Goal: Share content

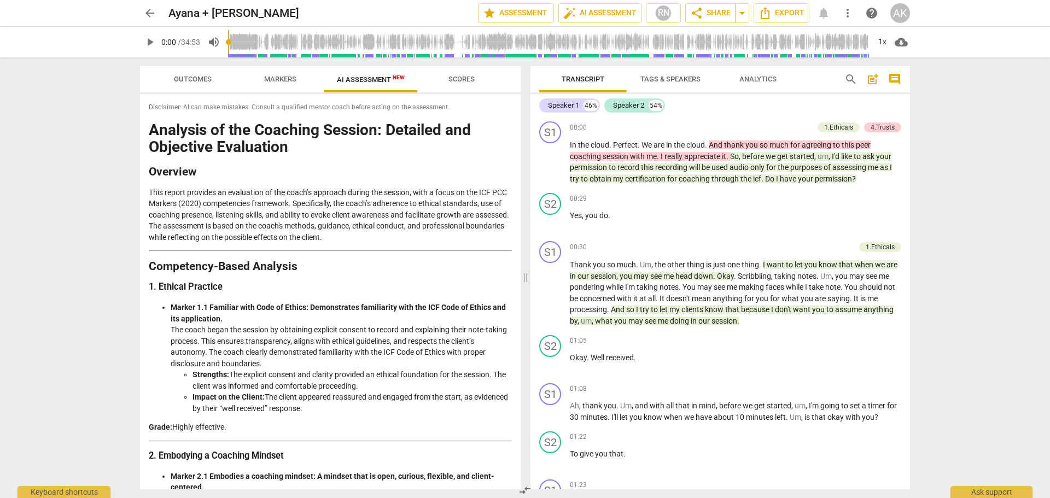
click at [278, 76] on span "Markers" at bounding box center [280, 79] width 32 height 8
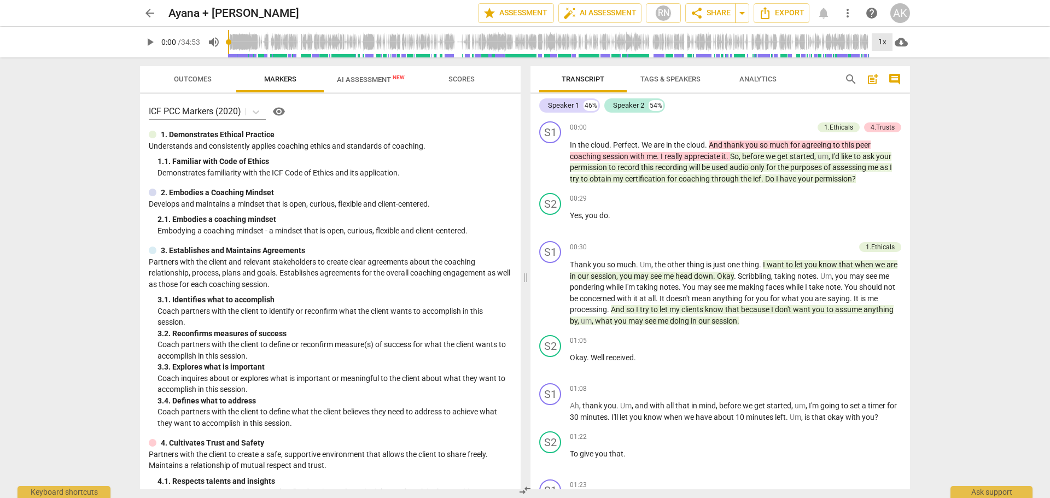
click at [882, 40] on div "1x" at bounding box center [882, 41] width 21 height 17
click at [885, 124] on li "2x" at bounding box center [890, 126] width 37 height 21
click at [717, 11] on span "share Share" at bounding box center [710, 13] width 40 height 13
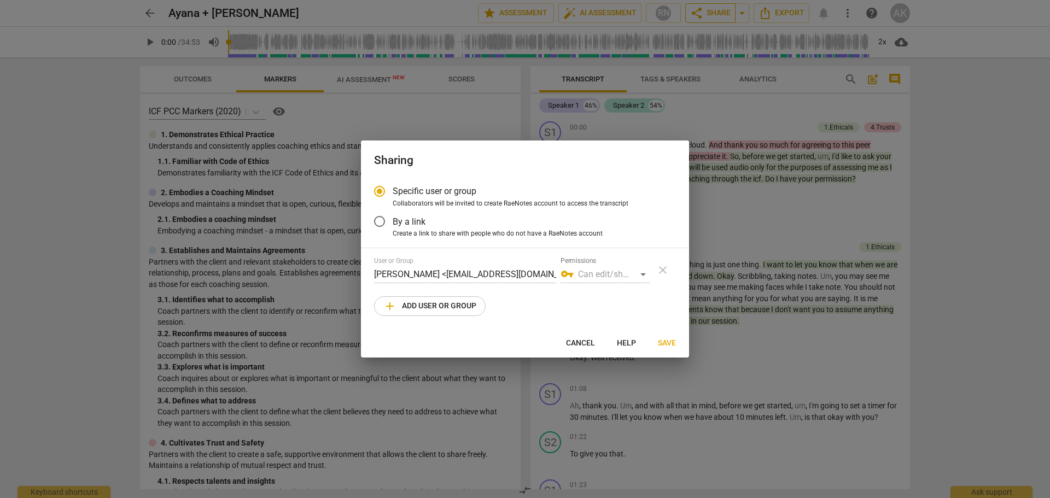
radio input "false"
click at [380, 218] on input "By a link" at bounding box center [379, 221] width 26 height 26
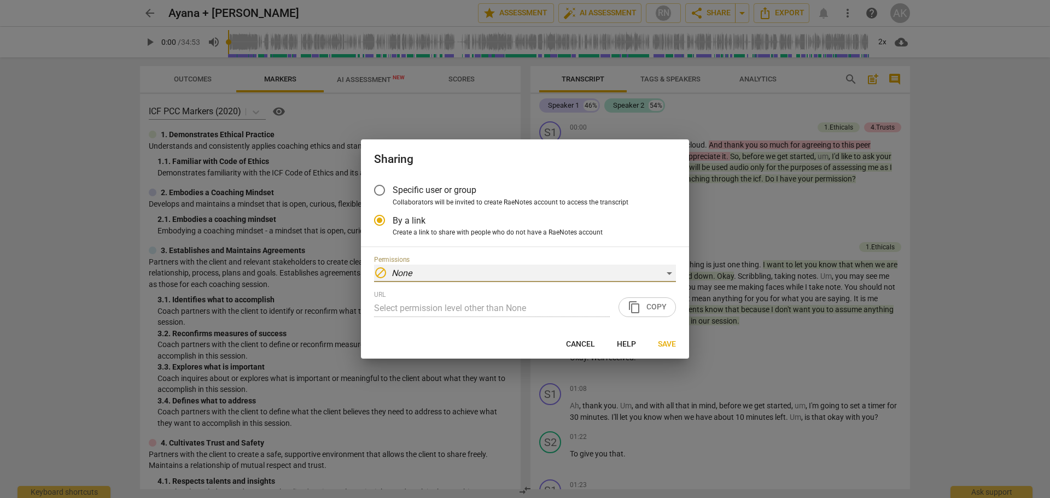
click at [670, 273] on div "block None" at bounding box center [525, 273] width 302 height 17
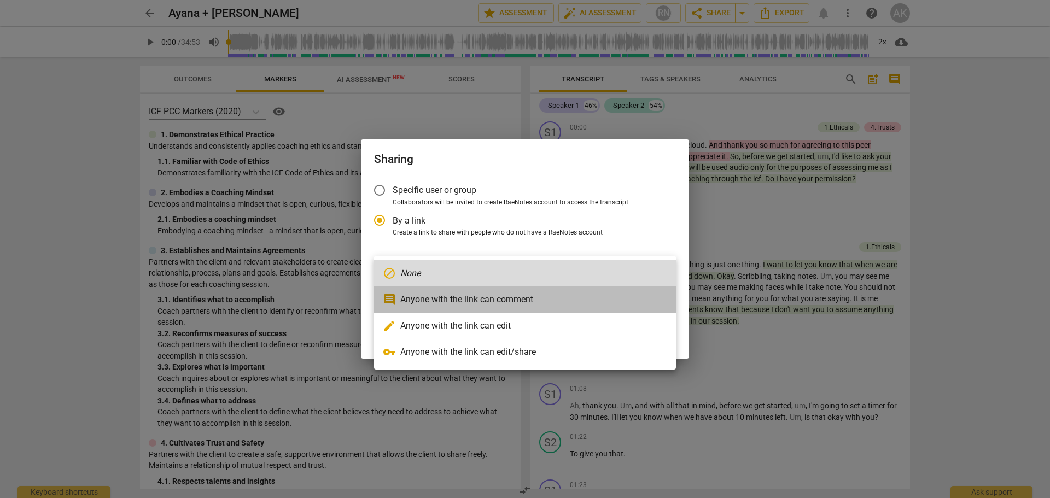
click at [502, 296] on li "comment Anyone with the link can comment" at bounding box center [525, 299] width 302 height 26
radio input "false"
type input "[URL][DOMAIN_NAME]"
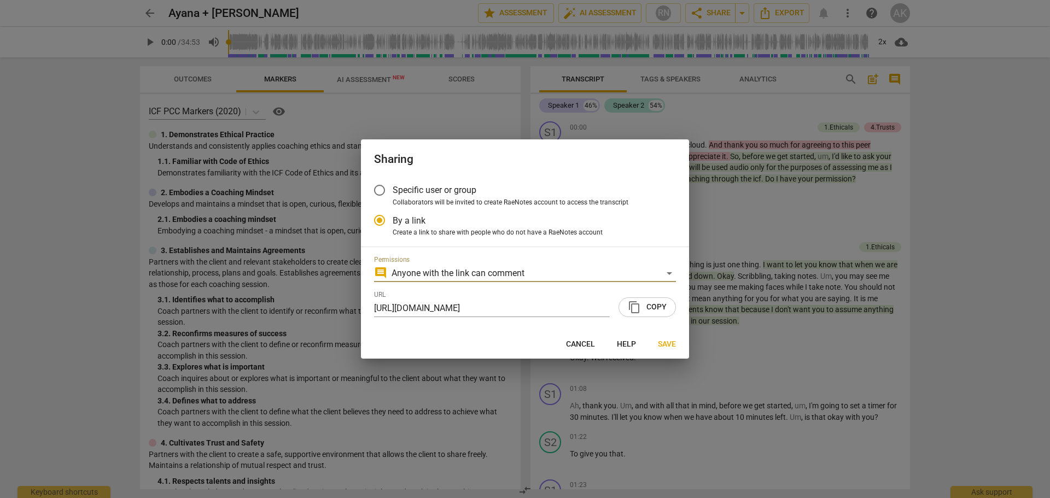
click at [658, 309] on span "content_copy Copy" at bounding box center [647, 307] width 39 height 13
click at [668, 342] on span "Save" at bounding box center [667, 344] width 18 height 11
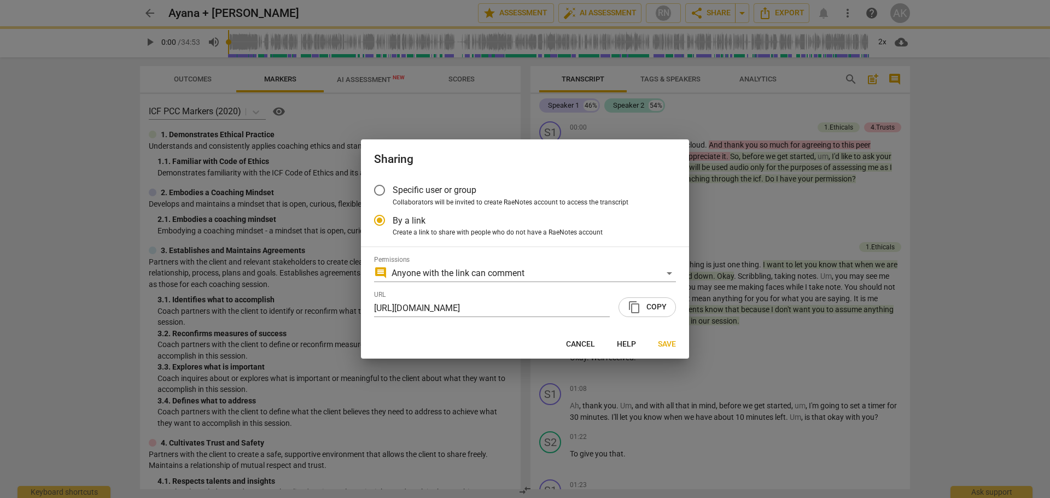
radio input "false"
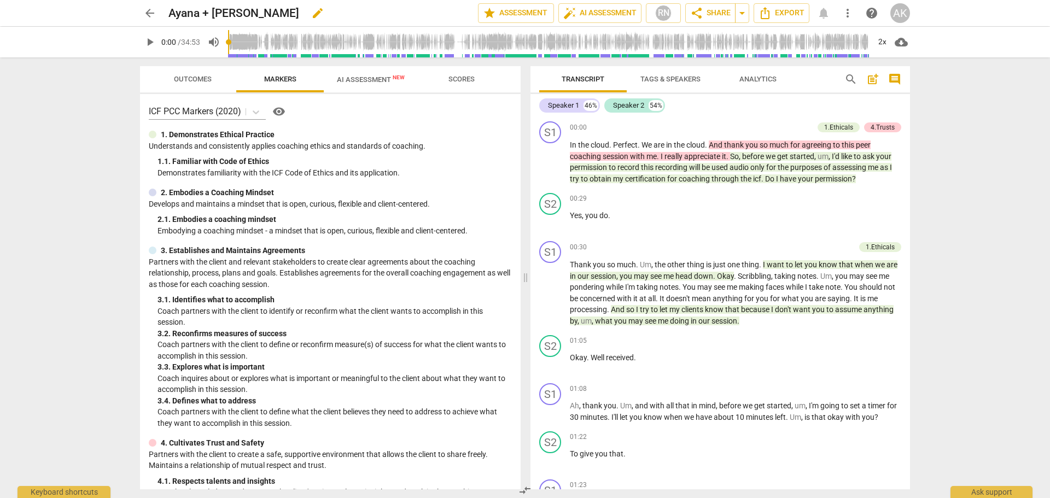
click at [311, 13] on span "edit" at bounding box center [317, 13] width 13 height 13
click at [169, 10] on input "Ayana + P." at bounding box center [298, 13] width 261 height 21
type input "Coach [PERSON_NAME] + P."
click at [434, 15] on span "done" at bounding box center [439, 13] width 13 height 13
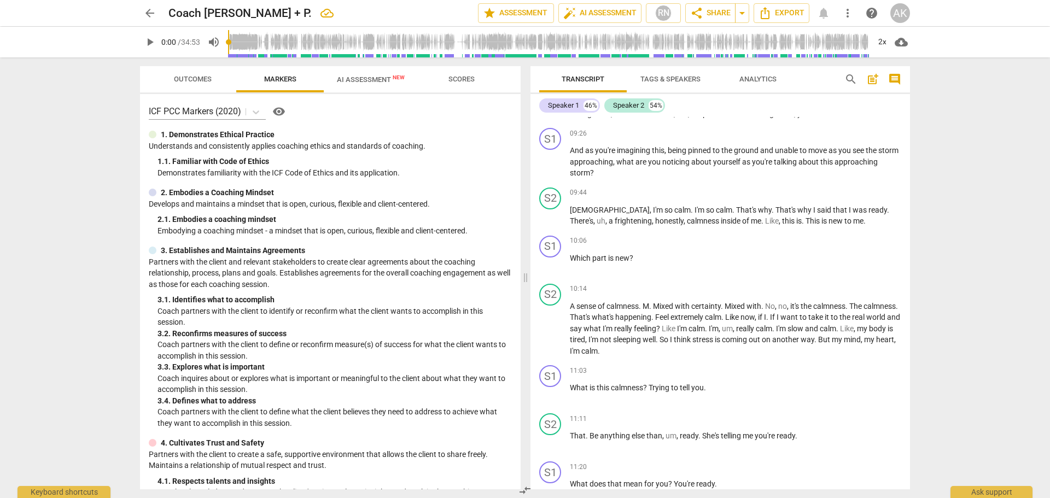
scroll to position [1422, 0]
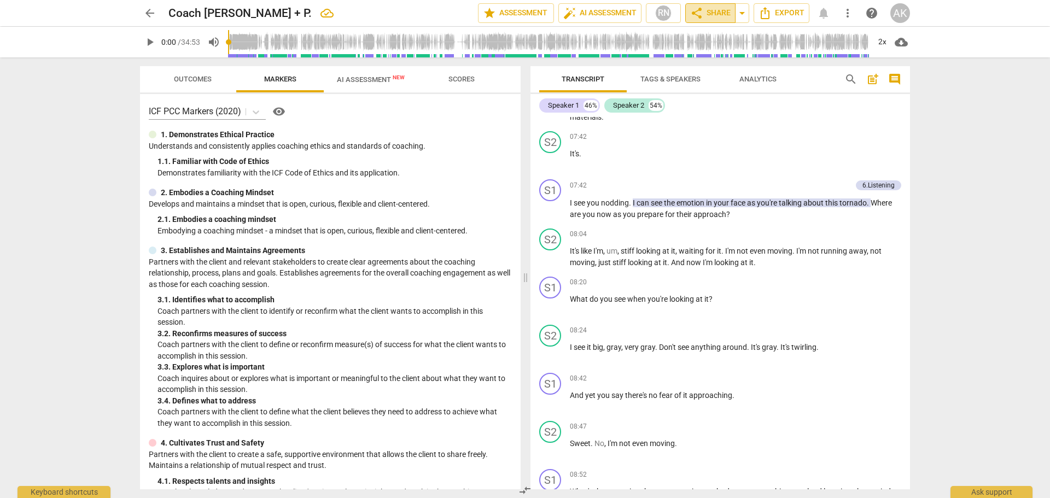
click at [715, 11] on span "share Share" at bounding box center [710, 13] width 40 height 13
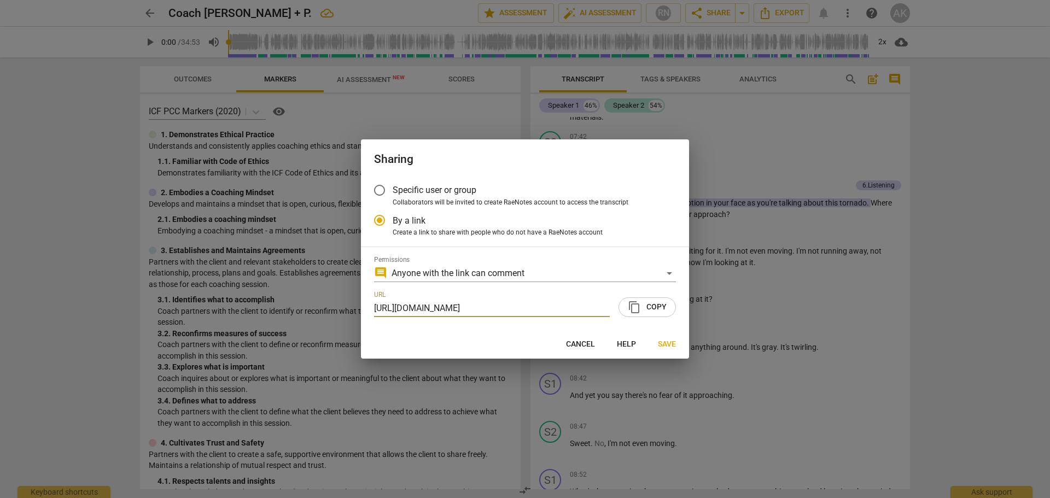
radio input "false"
click at [656, 307] on span "content_copy Copy" at bounding box center [647, 307] width 39 height 13
